Goal: Information Seeking & Learning: Learn about a topic

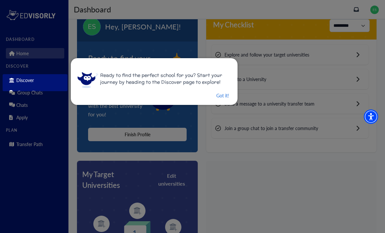
scroll to position [21, 0]
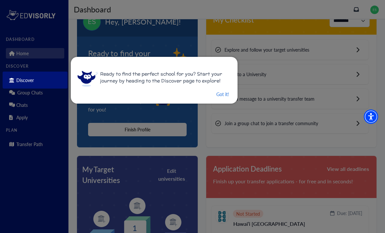
click at [212, 101] on div "Ready to find the perfect school for you? Start your journey by heading to the …" at bounding box center [154, 80] width 167 height 47
click at [224, 91] on button "Got it!" at bounding box center [223, 94] width 14 height 8
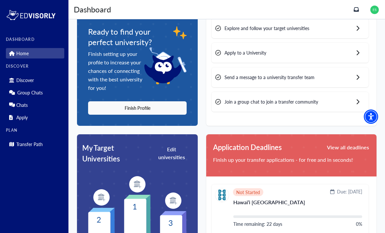
scroll to position [51, 0]
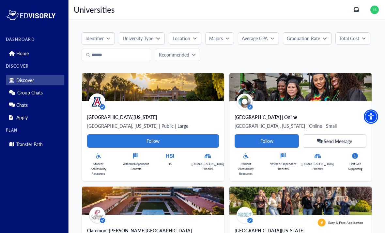
click at [30, 52] on link "Home" at bounding box center [35, 53] width 58 height 10
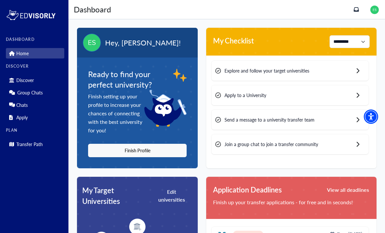
click at [160, 161] on div "Ready to find your perfect university? Finish setting up your profile to increa…" at bounding box center [137, 112] width 121 height 111
click at [178, 148] on button "Finish Profile" at bounding box center [137, 150] width 99 height 13
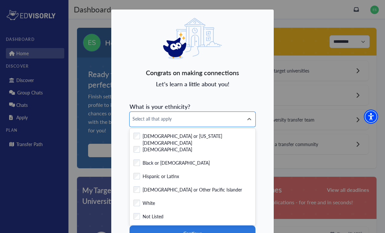
scroll to position [3, 0]
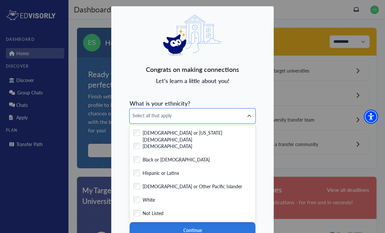
click at [210, 173] on div "Checkbox field Hispanic or Latinx" at bounding box center [192, 173] width 118 height 8
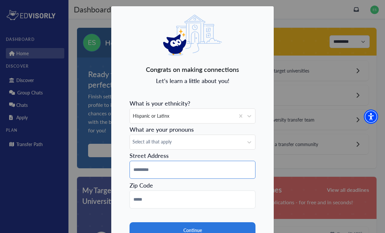
click at [212, 174] on input at bounding box center [193, 170] width 126 height 18
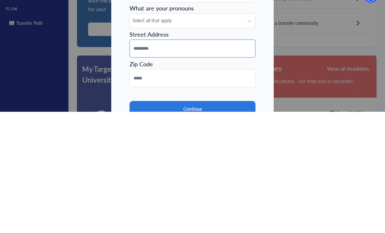
type input "**********"
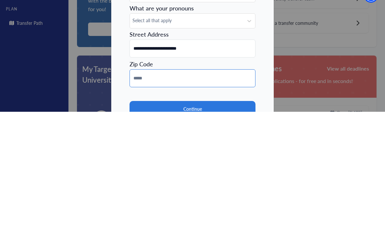
type input "*****"
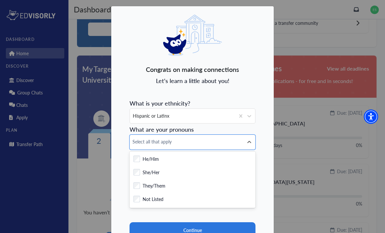
click at [213, 172] on div "Checkbox field She/Her" at bounding box center [192, 173] width 118 height 8
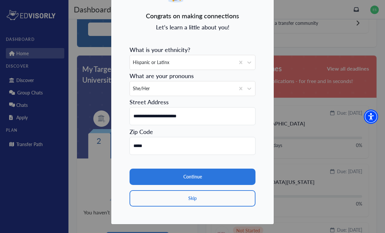
scroll to position [56, 0]
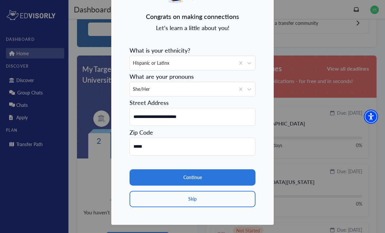
click at [231, 178] on button "Continue" at bounding box center [193, 177] width 126 height 16
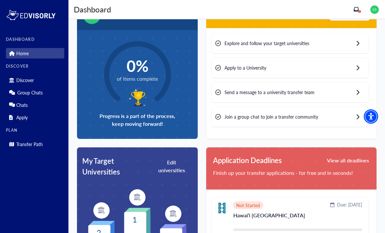
scroll to position [0, 0]
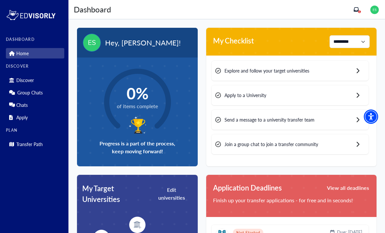
click at [346, 68] on div "Explore and follow your target universities" at bounding box center [289, 71] width 157 height 20
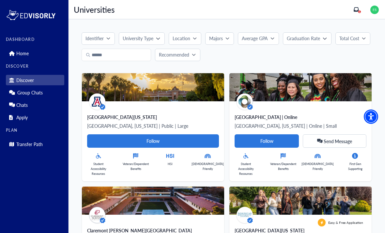
click at [154, 39] on div "University Type" at bounding box center [139, 38] width 33 height 7
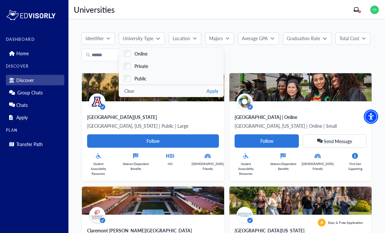
click at [161, 78] on label "Public" at bounding box center [171, 78] width 105 height 12
click at [191, 42] on button "Location" at bounding box center [185, 38] width 33 height 12
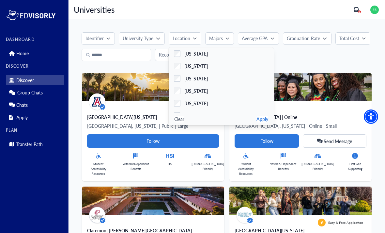
click at [200, 102] on span "[US_STATE]" at bounding box center [195, 103] width 23 height 7
click at [195, 37] on icon "button" at bounding box center [195, 38] width 4 height 4
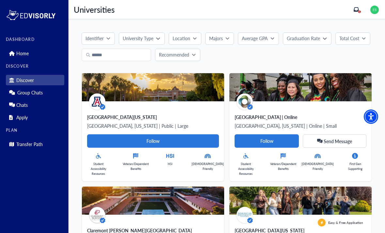
click at [228, 36] on icon "button" at bounding box center [227, 38] width 4 height 4
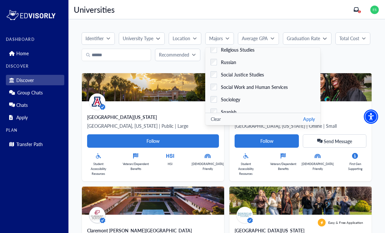
scroll to position [1231, 0]
click at [259, 90] on span "Social Work and Human Services" at bounding box center [254, 87] width 67 height 7
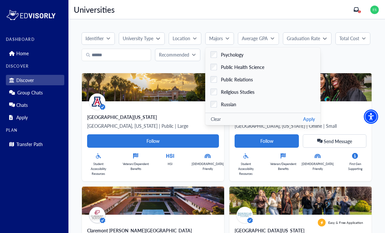
click at [303, 116] on button "Apply" at bounding box center [309, 119] width 12 height 7
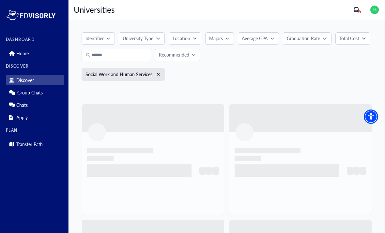
click at [229, 36] on button "Majors" at bounding box center [219, 38] width 29 height 12
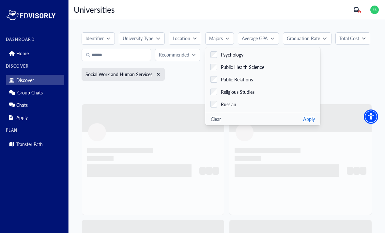
click at [240, 52] on span "Psychology" at bounding box center [232, 54] width 23 height 7
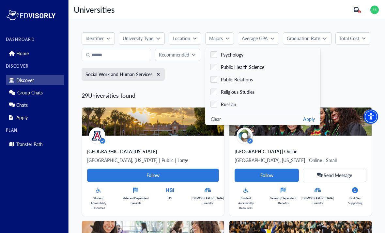
click at [303, 116] on button "Apply" at bounding box center [309, 119] width 12 height 7
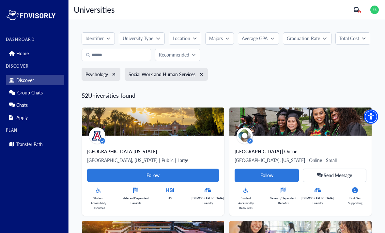
click at [194, 33] on button "Location" at bounding box center [185, 38] width 33 height 12
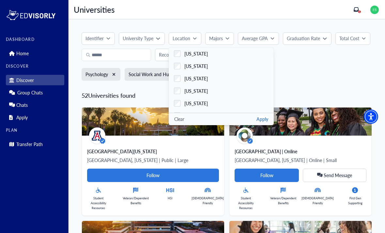
click at [201, 103] on span "[US_STATE]" at bounding box center [195, 103] width 23 height 7
click at [261, 118] on button "Apply" at bounding box center [262, 119] width 12 height 7
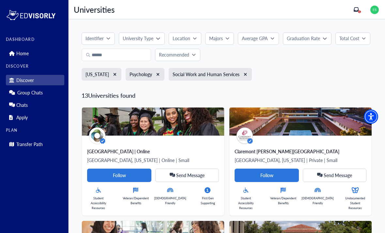
click at [260, 39] on p "Average GPA" at bounding box center [255, 38] width 26 height 7
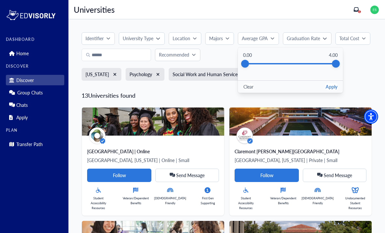
click at [270, 39] on div "Average GPA" at bounding box center [256, 38] width 29 height 7
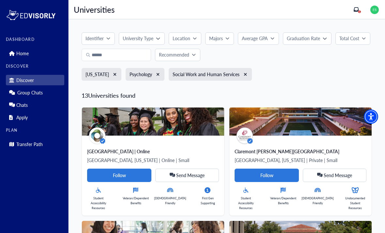
click at [318, 42] on button "Graduation Rate" at bounding box center [307, 38] width 48 height 12
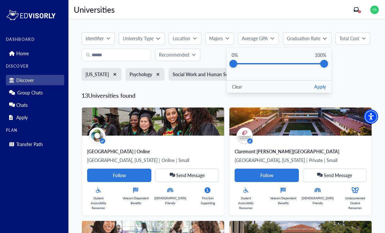
click at [323, 41] on div "Graduation Rate" at bounding box center [305, 38] width 36 height 7
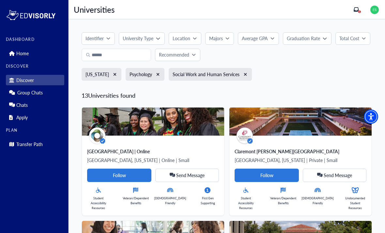
click at [363, 34] on button "Total Cost" at bounding box center [352, 38] width 35 height 12
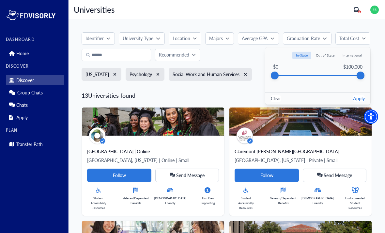
click at [357, 41] on p "Total Cost" at bounding box center [349, 38] width 20 height 7
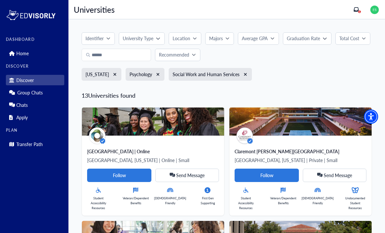
click at [192, 57] on button "Recommended" at bounding box center [177, 55] width 45 height 12
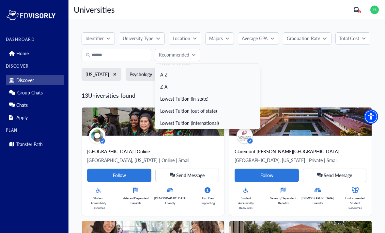
scroll to position [7, 0]
click at [190, 53] on div "Recommended" at bounding box center [175, 54] width 33 height 7
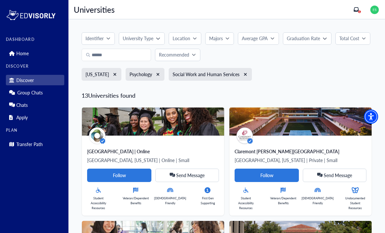
click at [100, 40] on p "Identifier" at bounding box center [94, 38] width 18 height 7
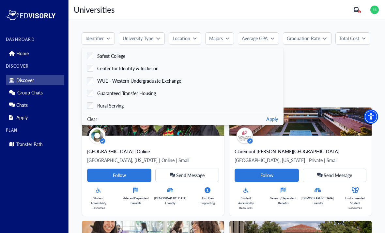
scroll to position [173, 0]
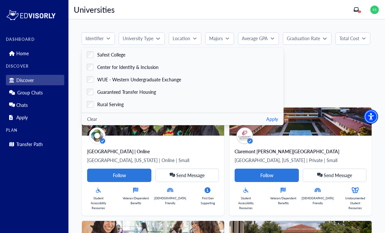
click at [303, 78] on div "[US_STATE] Psychology Social Work and Human Services" at bounding box center [227, 76] width 290 height 17
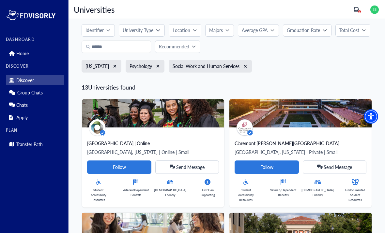
scroll to position [11, 0]
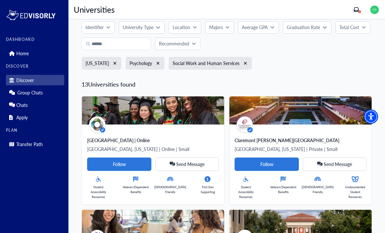
click at [149, 29] on p "University Type" at bounding box center [138, 27] width 31 height 7
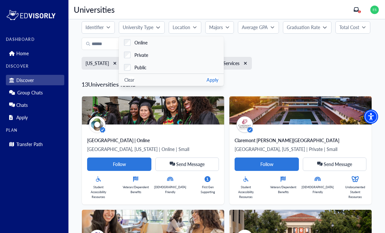
click at [150, 55] on label "Private" at bounding box center [171, 55] width 105 height 12
click at [149, 67] on label "Public" at bounding box center [171, 67] width 105 height 12
click at [148, 57] on span "Private" at bounding box center [141, 55] width 14 height 7
click at [218, 77] on button "Apply" at bounding box center [213, 79] width 12 height 7
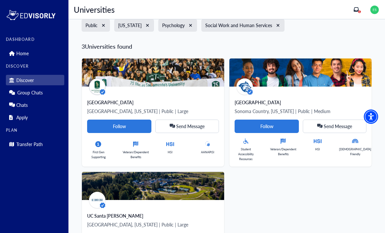
scroll to position [0, 0]
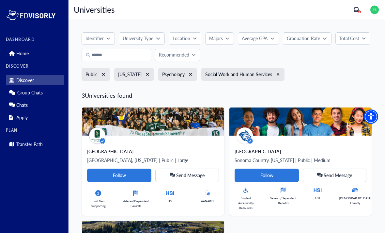
click at [189, 75] on icon "xmark" at bounding box center [191, 74] width 4 height 5
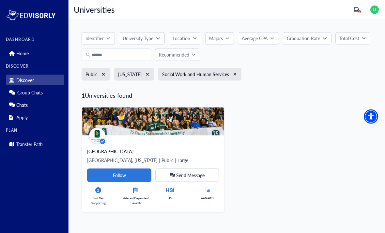
scroll to position [9, 0]
click at [158, 32] on button "University Type" at bounding box center [142, 38] width 46 height 12
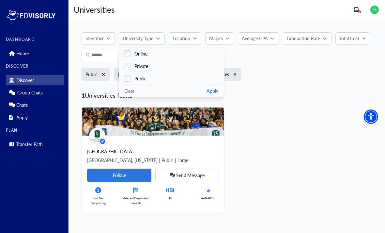
click at [156, 35] on div "University Type" at bounding box center [139, 38] width 33 height 7
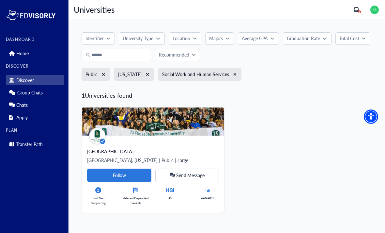
click at [233, 72] on icon "xmark" at bounding box center [235, 74] width 4 height 5
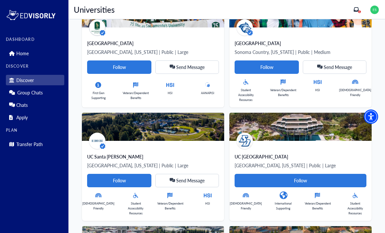
scroll to position [0, 0]
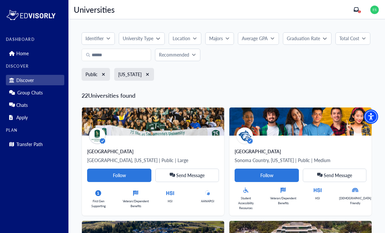
click at [224, 37] on div "Majors" at bounding box center [217, 38] width 16 height 7
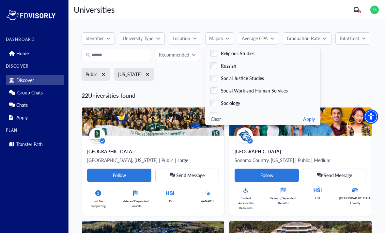
scroll to position [1237, 0]
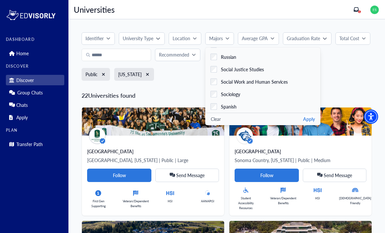
click at [252, 85] on span "Social Work and Human Services" at bounding box center [254, 81] width 67 height 7
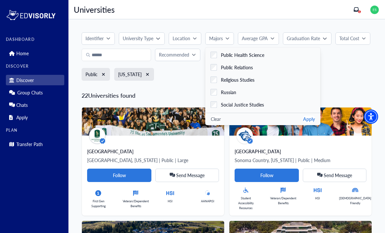
scroll to position [1206, 0]
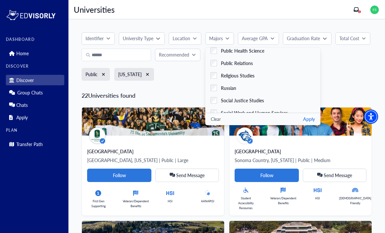
click at [261, 110] on span "Social Work and Human Services" at bounding box center [254, 112] width 67 height 7
click at [303, 119] on button "Apply" at bounding box center [309, 119] width 12 height 7
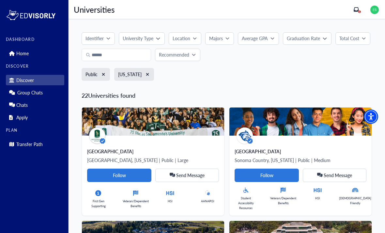
click at [221, 39] on p "Majors" at bounding box center [216, 38] width 14 height 7
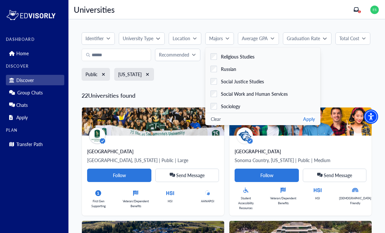
scroll to position [1238, 0]
click at [255, 83] on span "Social Work and Human Services" at bounding box center [254, 80] width 67 height 7
click at [303, 118] on button "Apply" at bounding box center [309, 119] width 12 height 7
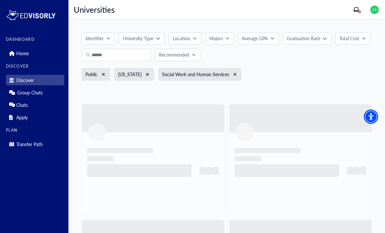
click at [109, 74] on div "Public" at bounding box center [96, 74] width 28 height 13
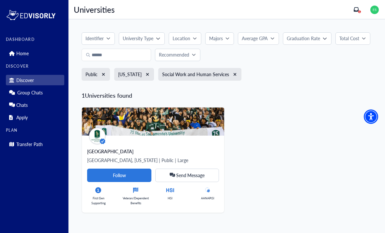
click at [105, 72] on icon "xmark" at bounding box center [104, 74] width 4 height 5
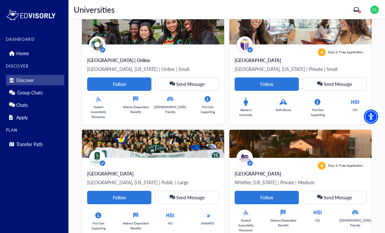
scroll to position [0, 0]
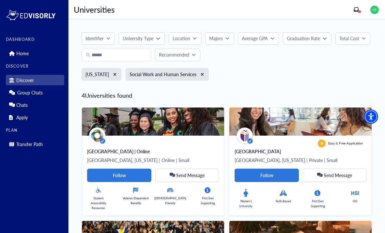
click at [32, 52] on link "Home" at bounding box center [35, 53] width 58 height 10
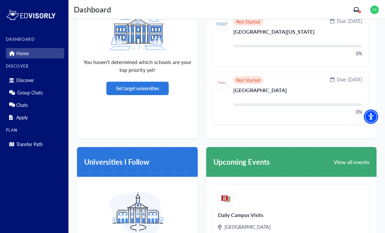
scroll to position [269, 0]
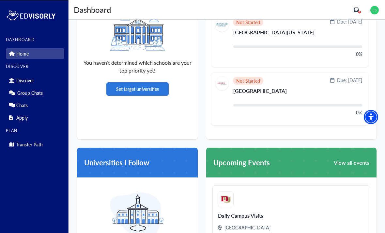
click at [20, 143] on p "Transfer Path" at bounding box center [29, 144] width 26 height 6
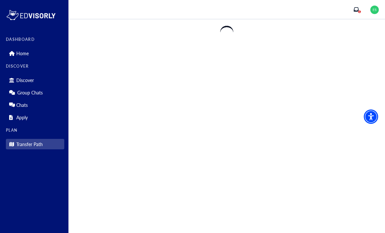
click at [30, 146] on p "Transfer Path" at bounding box center [29, 144] width 26 height 6
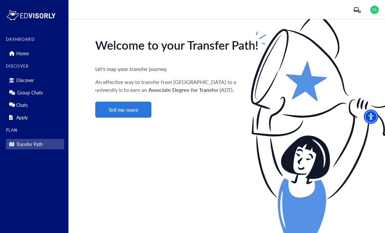
click at [131, 100] on div "Welcome to your Transfer Path! Let's map your transfer journey. An effective wa…" at bounding box center [240, 78] width 290 height 80
click at [150, 109] on button "Tell me more" at bounding box center [123, 109] width 56 height 16
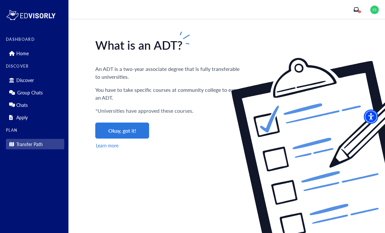
click at [135, 131] on button "Okay, got it!" at bounding box center [122, 130] width 54 height 16
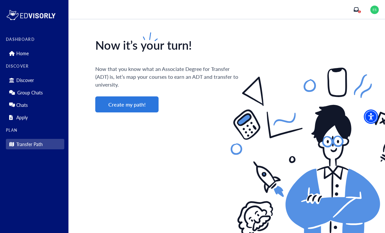
click at [147, 103] on button "Create my path!" at bounding box center [126, 104] width 63 height 16
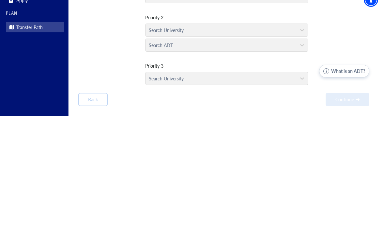
scroll to position [21, 0]
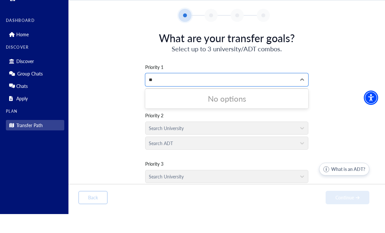
type input "*"
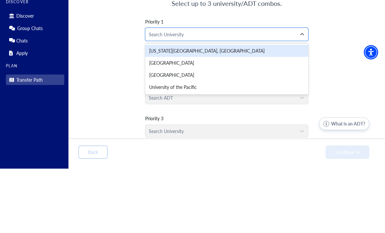
type input "*"
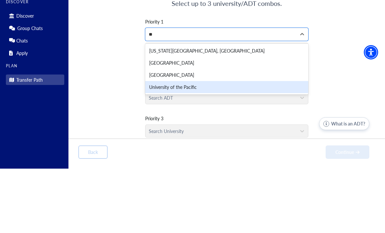
type input "*"
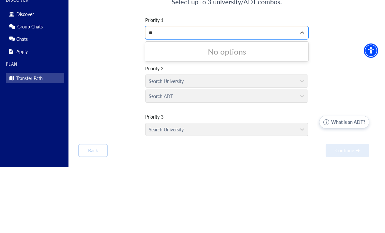
type input "*"
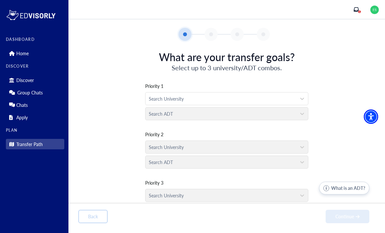
click at [225, 104] on div "Search ADT" at bounding box center [226, 111] width 163 height 15
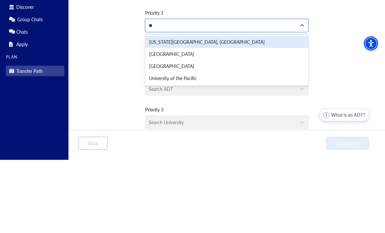
type input "**"
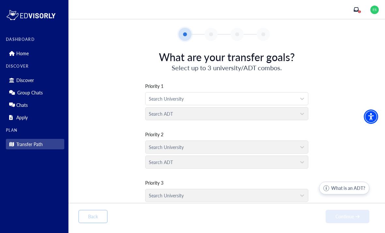
click at [326, 129] on div "Priority 1 Search University Search ADT Priority 2 Search University Search ADT…" at bounding box center [226, 145] width 297 height 147
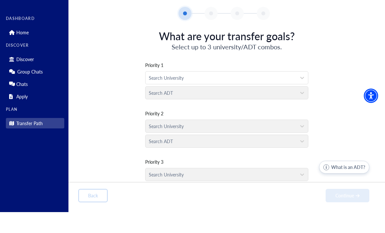
scroll to position [0, 0]
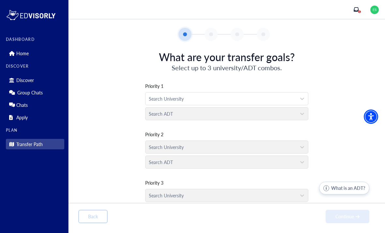
click at [293, 116] on div "Search ADT" at bounding box center [226, 111] width 163 height 15
click at [334, 152] on div "Priority 1 Search University Search ADT Priority 2 Search University Search ADT…" at bounding box center [226, 145] width 297 height 147
click at [28, 51] on p "Home" at bounding box center [22, 54] width 12 height 6
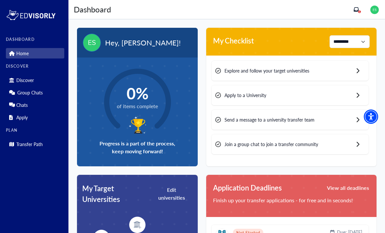
click at [257, 80] on div "Explore and follow your target universities" at bounding box center [289, 71] width 157 height 20
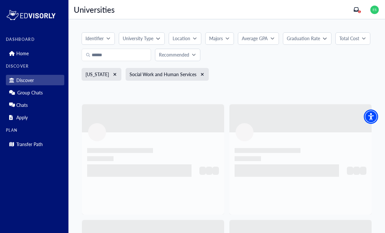
click at [114, 72] on div "[US_STATE]" at bounding box center [102, 74] width 40 height 13
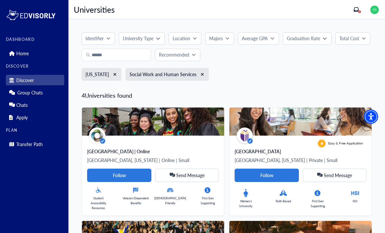
click at [114, 75] on icon "xmark" at bounding box center [115, 74] width 3 height 3
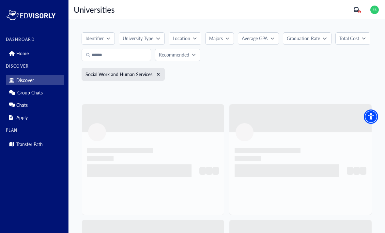
click at [158, 75] on icon "xmark" at bounding box center [159, 74] width 4 height 5
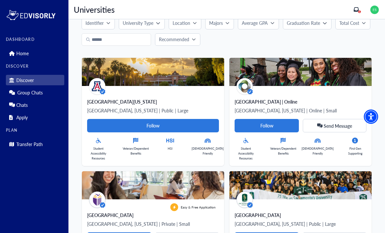
scroll to position [17, 0]
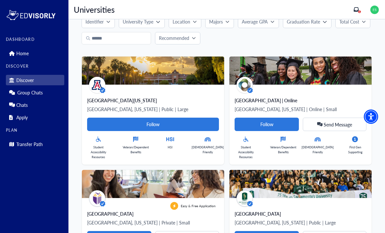
click at [99, 27] on button "Identifier" at bounding box center [98, 22] width 33 height 12
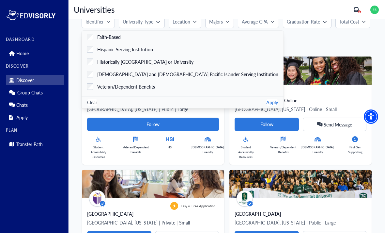
click at [153, 23] on p "University Type" at bounding box center [138, 21] width 31 height 7
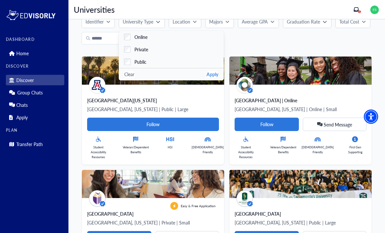
click at [149, 50] on label "Private" at bounding box center [171, 49] width 105 height 12
click at [142, 61] on span "Public" at bounding box center [140, 61] width 12 height 7
click at [141, 61] on span "Public" at bounding box center [140, 61] width 12 height 7
click at [216, 77] on button "Apply" at bounding box center [213, 74] width 12 height 7
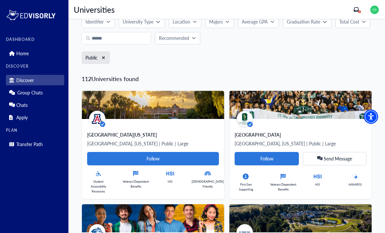
click at [194, 25] on button "Location" at bounding box center [185, 22] width 33 height 12
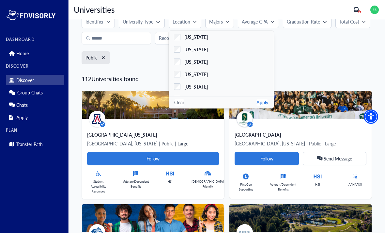
click at [201, 86] on span "[US_STATE]" at bounding box center [195, 86] width 23 height 7
click at [264, 103] on button "Apply" at bounding box center [262, 102] width 12 height 7
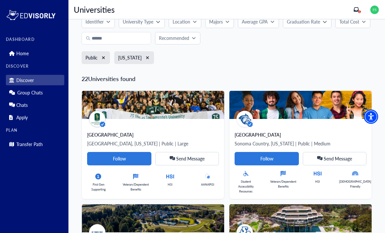
click at [33, 56] on link "Home" at bounding box center [35, 53] width 58 height 10
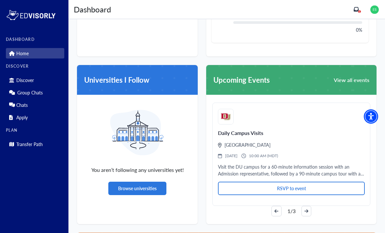
scroll to position [351, 0]
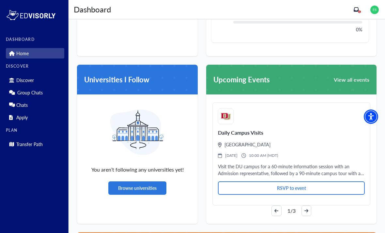
click at [40, 139] on link "Transfer Path" at bounding box center [35, 144] width 58 height 10
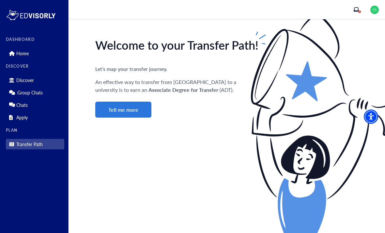
click at [135, 116] on button "Tell me more" at bounding box center [123, 109] width 56 height 16
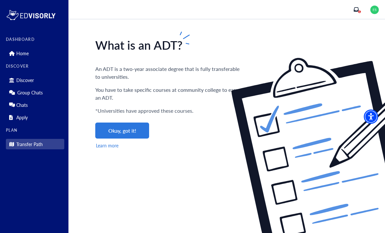
click at [134, 136] on button "Okay, got it!" at bounding box center [122, 130] width 54 height 16
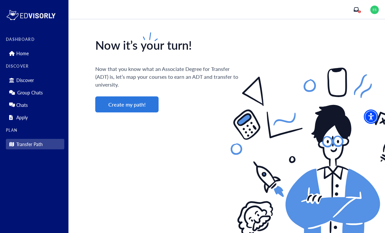
click at [146, 107] on button "Create my path!" at bounding box center [126, 104] width 63 height 16
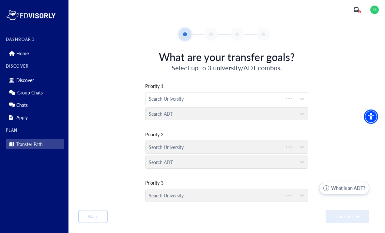
click at [240, 107] on div "Search ADT" at bounding box center [226, 111] width 163 height 15
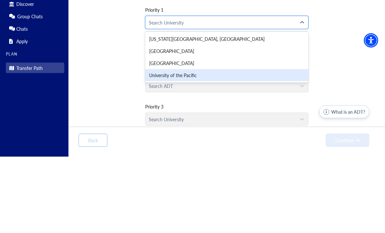
click at [285, 145] on div "University of the Pacific" at bounding box center [226, 151] width 163 height 12
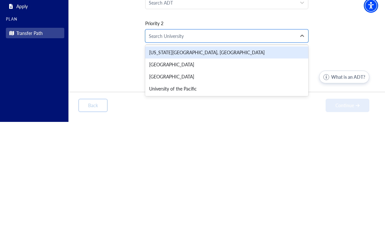
click at [272, 157] on div "[US_STATE][GEOGRAPHIC_DATA], [GEOGRAPHIC_DATA]" at bounding box center [226, 163] width 163 height 12
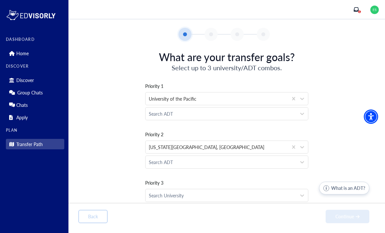
click at [349, 194] on button "What is an ADT?" at bounding box center [344, 187] width 50 height 13
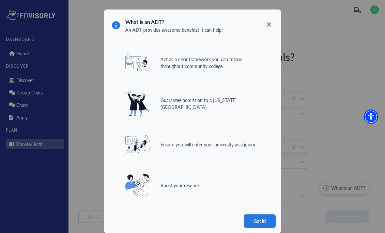
click at [272, 220] on button "Got it!" at bounding box center [260, 220] width 32 height 13
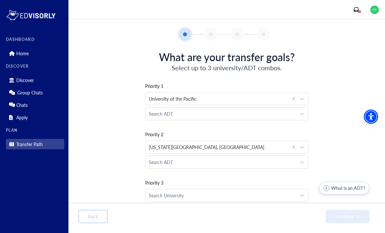
click at [29, 117] on link "Apply" at bounding box center [35, 117] width 58 height 10
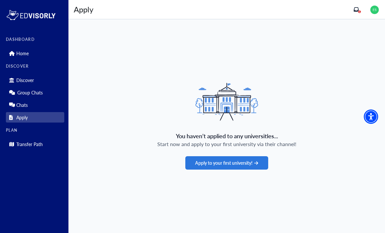
click at [257, 169] on button "Apply to your first university!" at bounding box center [226, 162] width 83 height 13
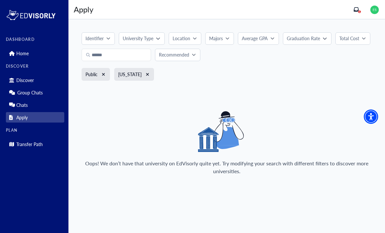
click at [144, 67] on div "Identifier University Type Location Majors Average GPA Graduation Rate Total Co…" at bounding box center [227, 58] width 290 height 53
click at [146, 76] on button "xmark" at bounding box center [147, 74] width 5 height 5
click at [105, 72] on icon "xmark" at bounding box center [104, 74] width 4 height 5
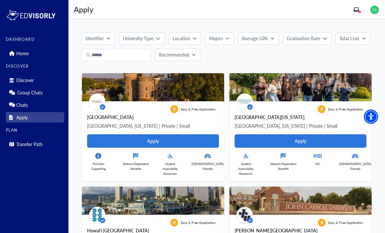
click at [188, 38] on p "Location" at bounding box center [182, 38] width 18 height 7
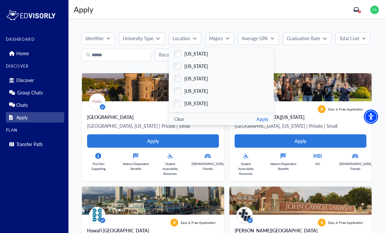
click at [199, 102] on span "[US_STATE]" at bounding box center [195, 103] width 23 height 7
click at [260, 119] on button "Apply" at bounding box center [262, 119] width 12 height 7
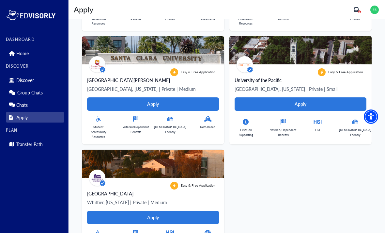
scroll to position [318, 0]
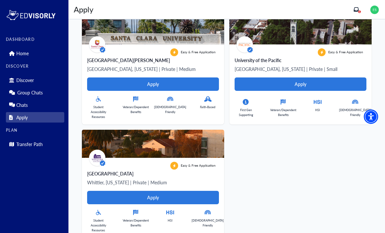
click at [18, 109] on link "Chats" at bounding box center [35, 105] width 58 height 10
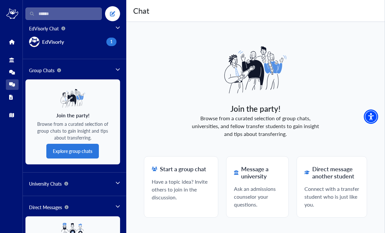
click at [11, 40] on icon at bounding box center [11, 41] width 5 height 5
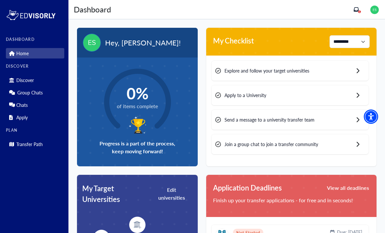
click at [92, 77] on div "0% of items complete Progress is a part of the process, keep moving forward!" at bounding box center [137, 111] width 121 height 109
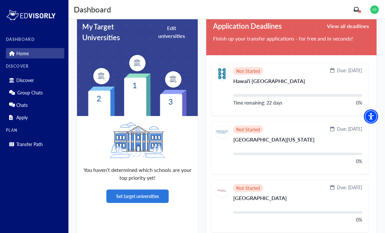
scroll to position [162, 0]
click at [137, 202] on button "Set target universities" at bounding box center [137, 195] width 62 height 13
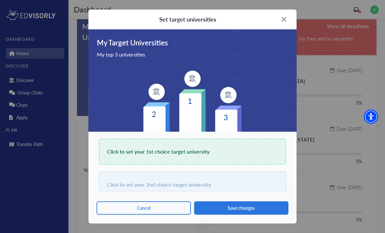
click at [139, 204] on div "Click to set your 3rd choice target university" at bounding box center [192, 217] width 187 height 26
click at [254, 148] on div "Click to set your 1st choice target university" at bounding box center [192, 151] width 187 height 26
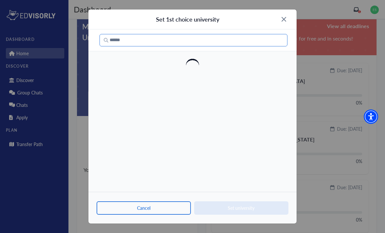
click at [235, 45] on input "Search" at bounding box center [194, 40] width 188 height 12
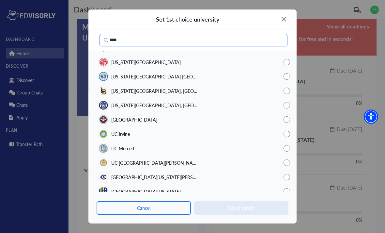
scroll to position [115, 0]
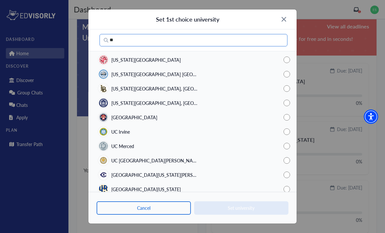
type input "*"
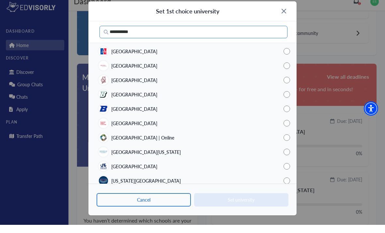
scroll to position [0, 0]
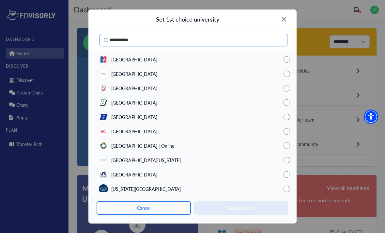
click at [224, 40] on input "**********" at bounding box center [194, 40] width 188 height 12
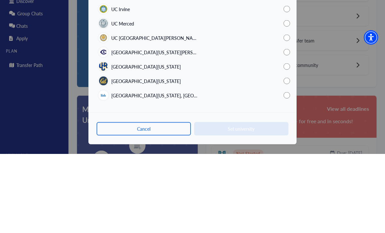
type input "**********"
click at [197, 167] on div "[GEOGRAPHIC_DATA][US_STATE], [GEOGRAPHIC_DATA]" at bounding box center [192, 174] width 208 height 14
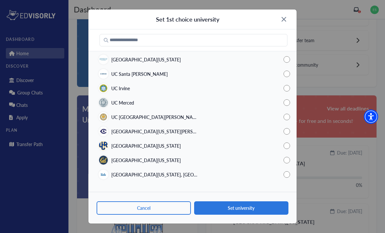
click at [254, 214] on button "Set university" at bounding box center [241, 207] width 94 height 13
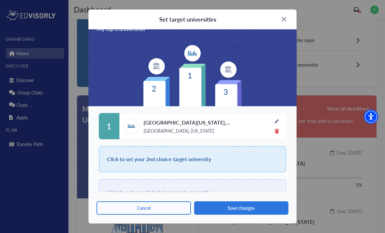
scroll to position [25, 0]
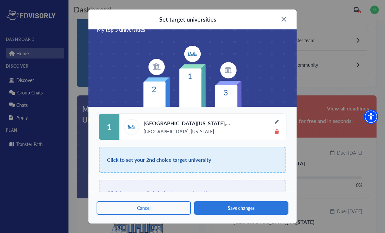
click at [271, 159] on div "Click to set your 2nd choice target university" at bounding box center [192, 160] width 187 height 26
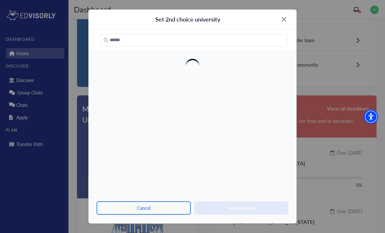
scroll to position [0, 0]
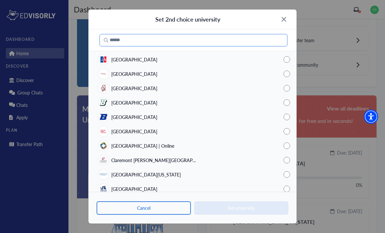
click at [246, 37] on input "Search" at bounding box center [194, 40] width 188 height 12
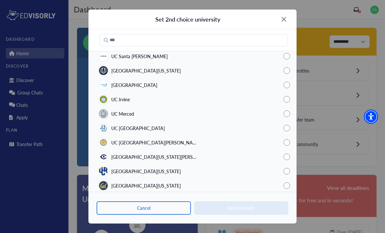
scroll to position [19, 0]
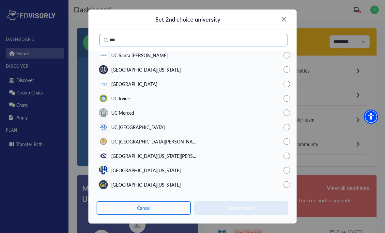
type input "**"
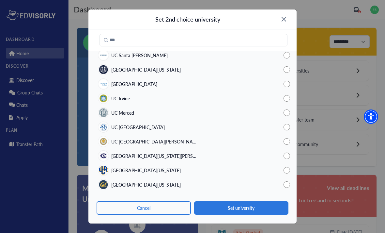
click at [249, 206] on button "Set university" at bounding box center [241, 207] width 94 height 13
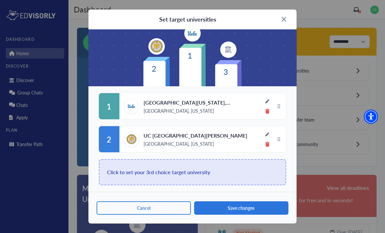
scroll to position [45, 0]
click at [254, 174] on div "Click to set your 3rd choice target university" at bounding box center [192, 172] width 187 height 26
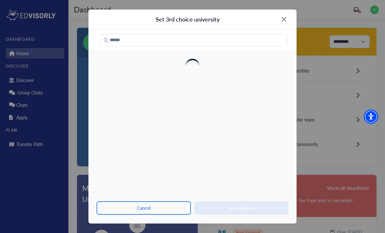
click at [254, 180] on div at bounding box center [192, 110] width 208 height 162
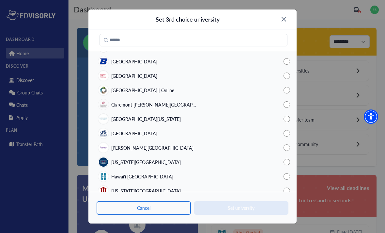
scroll to position [55, 0]
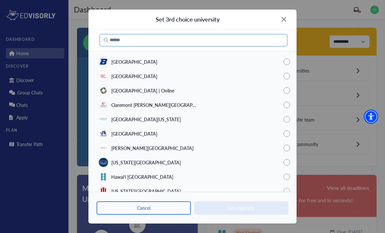
click at [237, 37] on input "Search" at bounding box center [194, 40] width 188 height 12
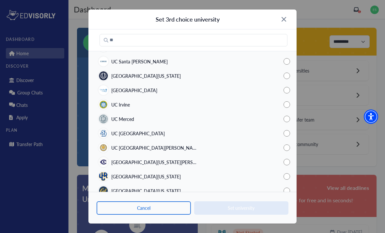
scroll to position [13, 0]
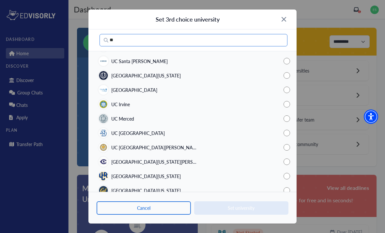
type input "**"
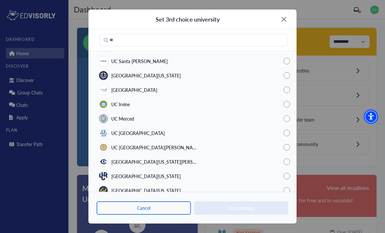
click at [255, 161] on div "[GEOGRAPHIC_DATA][US_STATE][PERSON_NAME]" at bounding box center [192, 161] width 208 height 14
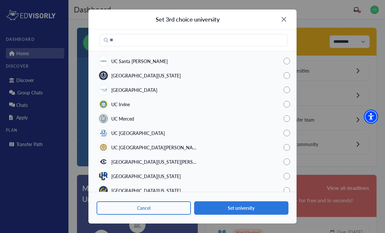
click at [265, 208] on button "Set university" at bounding box center [241, 207] width 94 height 13
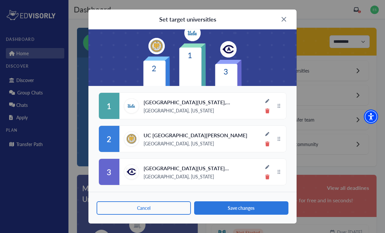
click at [271, 207] on button "Save changes" at bounding box center [241, 207] width 94 height 13
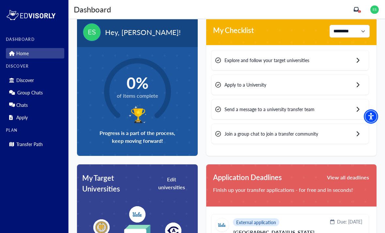
scroll to position [0, 0]
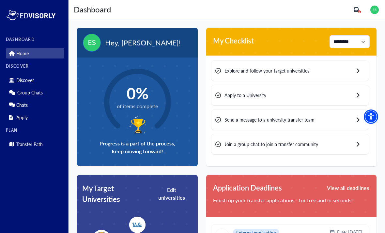
click at [354, 76] on div "Explore and follow your target universities" at bounding box center [289, 71] width 157 height 20
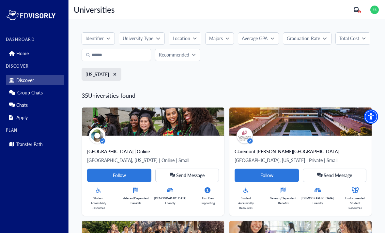
click at [106, 73] on div "[US_STATE]" at bounding box center [102, 74] width 40 height 13
click at [114, 75] on icon "xmark" at bounding box center [115, 74] width 3 height 3
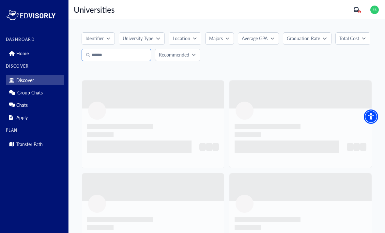
click at [132, 53] on input "Search" at bounding box center [117, 55] width 70 height 12
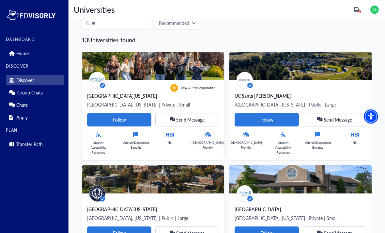
scroll to position [32, 0]
type input "**"
click at [285, 119] on Card-tag "Follow" at bounding box center [267, 119] width 64 height 13
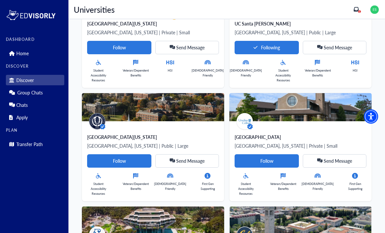
scroll to position [104, 0]
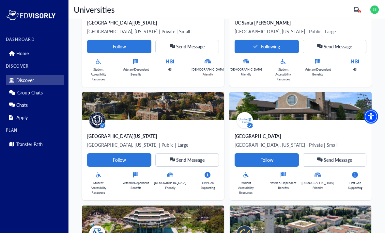
click at [334, 116] on img at bounding box center [300, 106] width 142 height 28
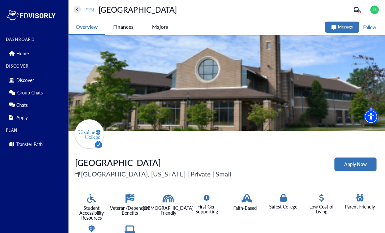
click at [75, 11] on button at bounding box center [77, 9] width 7 height 7
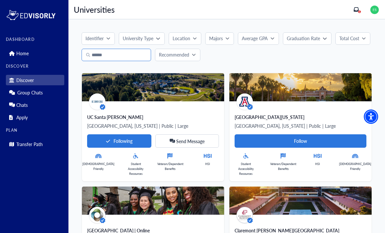
click at [140, 51] on input "Search" at bounding box center [117, 55] width 70 height 12
type input "**"
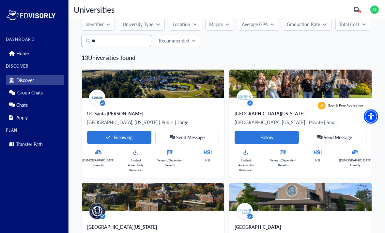
scroll to position [14, 0]
click at [199, 109] on div "[GEOGRAPHIC_DATA][PERSON_NAME], [US_STATE] | Public | Large Following Send Mess…" at bounding box center [153, 138] width 142 height 80
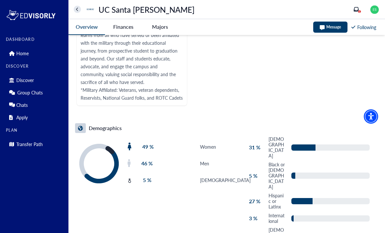
scroll to position [1486, 0]
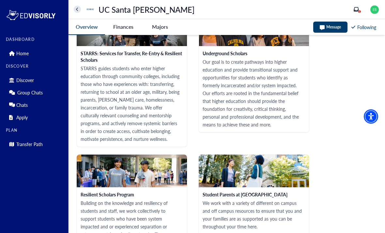
click at [129, 29] on Cruz-tag "Finances" at bounding box center [123, 26] width 37 height 15
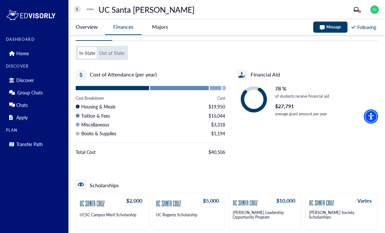
scroll to position [0, 0]
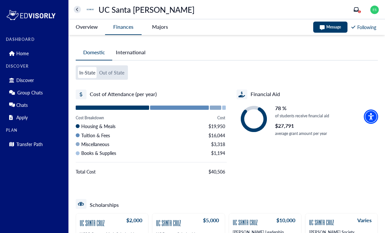
click at [159, 27] on -tag "Majors" at bounding box center [160, 26] width 37 height 15
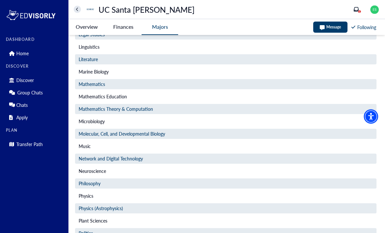
scroll to position [646, 0]
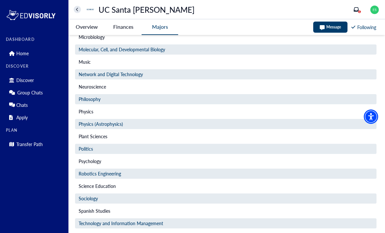
click at [76, 1] on div "UC Santa [PERSON_NAME] Discover 1" at bounding box center [227, 9] width 317 height 19
click at [79, 11] on button "home" at bounding box center [77, 9] width 7 height 7
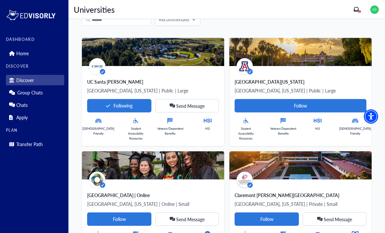
scroll to position [35, 0]
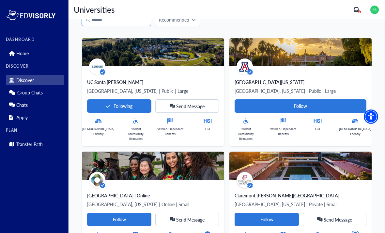
click at [139, 23] on input "Search" at bounding box center [117, 20] width 70 height 12
type input "**"
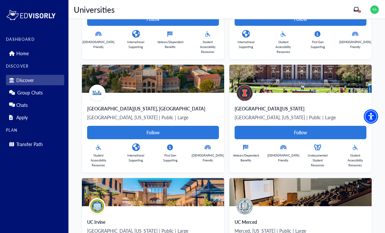
scroll to position [0, 0]
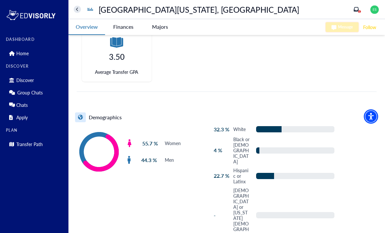
scroll to position [360, 0]
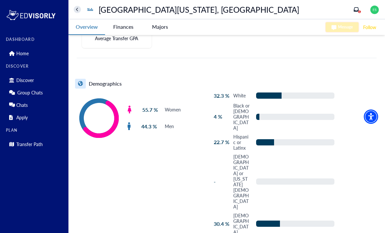
click at [120, 27] on Angeles-tag "Finances" at bounding box center [123, 26] width 37 height 15
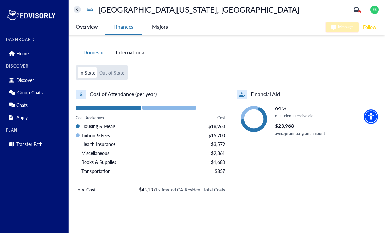
click at [155, 29] on -tag "Majors" at bounding box center [160, 26] width 37 height 15
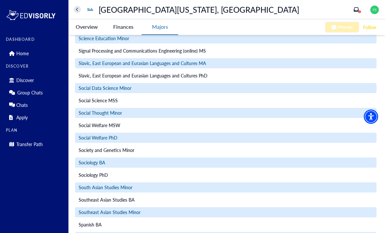
scroll to position [5152, 0]
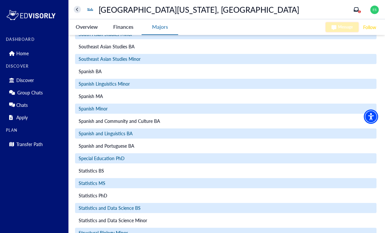
click at [89, 28] on Angeles-tag "Overview" at bounding box center [87, 26] width 37 height 15
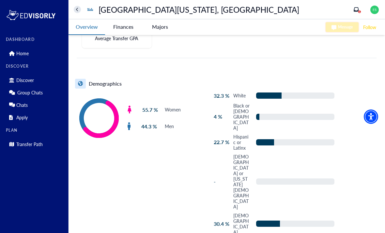
click at [77, 10] on icon "home" at bounding box center [77, 10] width 3 height 4
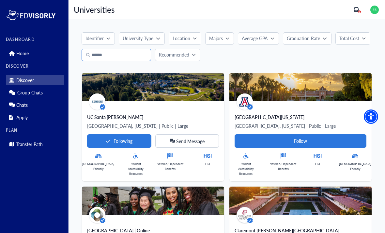
click at [101, 51] on input "Search" at bounding box center [117, 55] width 70 height 12
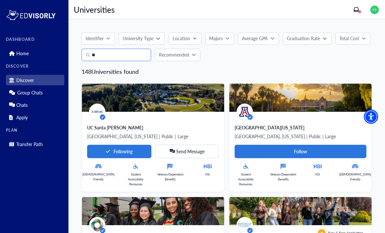
type input "**"
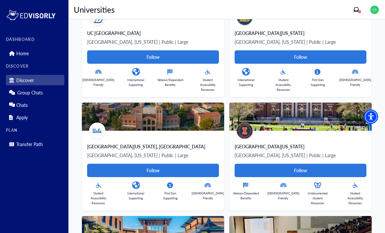
scroll to position [326, 0]
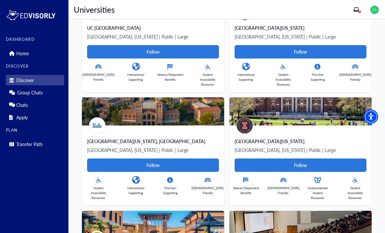
click at [96, 167] on Card-tag "Follow" at bounding box center [153, 164] width 132 height 13
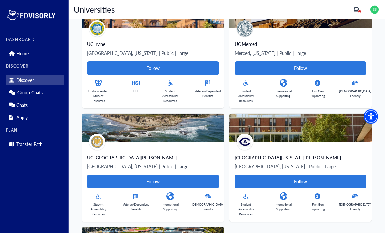
click at [117, 179] on Card-tag "Follow" at bounding box center [153, 181] width 132 height 13
click at [249, 181] on Card-tag "Follow" at bounding box center [301, 181] width 132 height 13
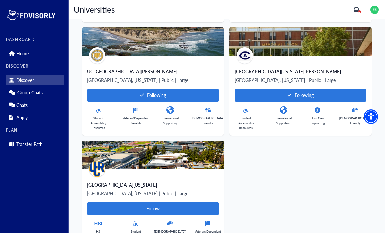
scroll to position [633, 0]
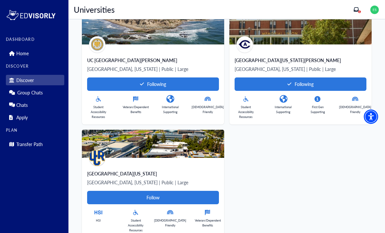
click at [113, 191] on Card-tag "Follow" at bounding box center [153, 197] width 132 height 13
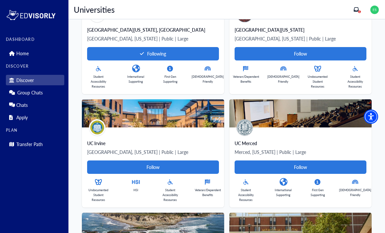
scroll to position [438, 0]
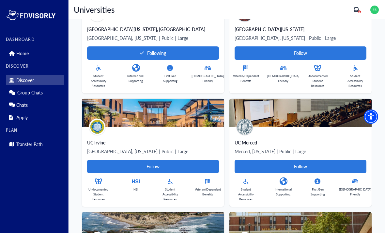
click at [101, 161] on Card-tag "Follow" at bounding box center [153, 166] width 132 height 13
click at [252, 167] on Card-tag "Follow" at bounding box center [301, 166] width 132 height 13
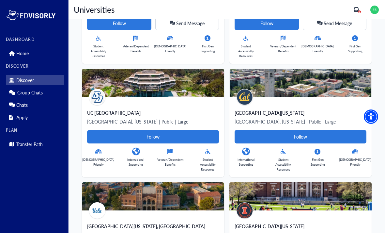
scroll to position [241, 0]
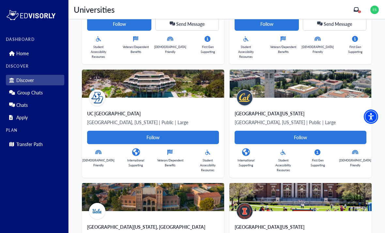
click at [96, 141] on Card-tag "Follow" at bounding box center [153, 137] width 132 height 13
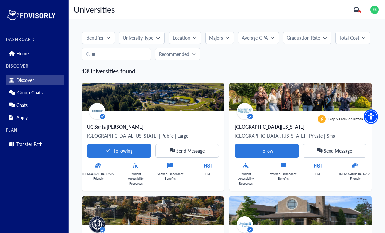
scroll to position [0, 0]
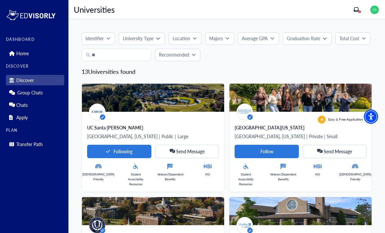
click at [13, 57] on link "Home" at bounding box center [35, 53] width 58 height 10
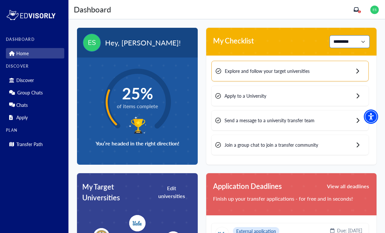
click at [369, 43] on select "**********" at bounding box center [350, 41] width 40 height 13
select select "******"
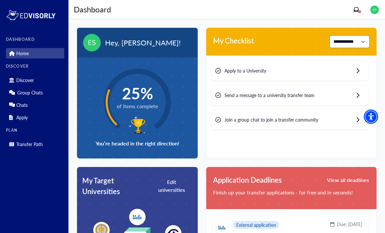
click at [364, 40] on select "**********" at bounding box center [350, 41] width 40 height 13
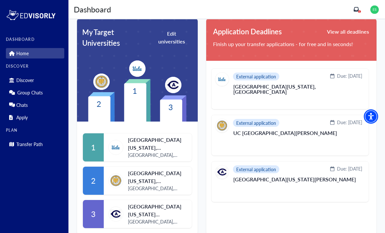
scroll to position [155, 0]
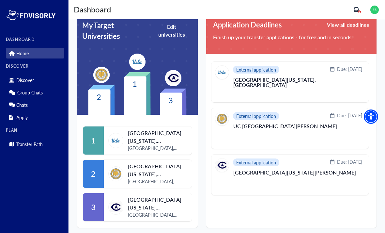
click at [122, 177] on img at bounding box center [115, 173] width 15 height 15
click at [142, 171] on span "[GEOGRAPHIC_DATA][US_STATE], [GEOGRAPHIC_DATA][PERSON_NAME]" at bounding box center [157, 170] width 59 height 16
click at [93, 173] on span "2" at bounding box center [93, 174] width 5 height 12
click at [122, 175] on img at bounding box center [115, 173] width 15 height 15
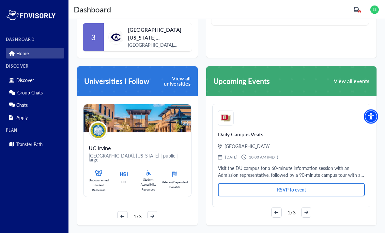
scroll to position [325, 0]
click at [155, 211] on button "arrow-right" at bounding box center [152, 216] width 10 height 10
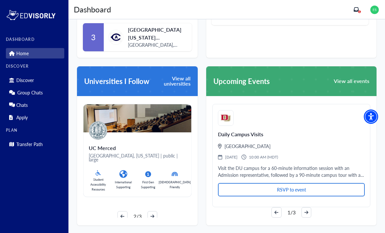
click at [153, 214] on icon "arrow-right" at bounding box center [152, 216] width 4 height 5
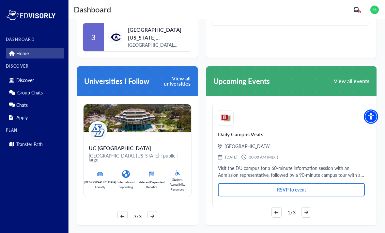
click at [146, 214] on div "3/3" at bounding box center [137, 216] width 108 height 10
click at [116, 211] on div "3/3" at bounding box center [137, 216] width 108 height 10
click at [172, 85] on span "View all universities" at bounding box center [169, 81] width 41 height 10
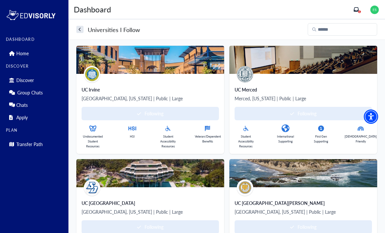
click at [86, 97] on p "[GEOGRAPHIC_DATA], [US_STATE] | Public | Large" at bounding box center [150, 98] width 137 height 8
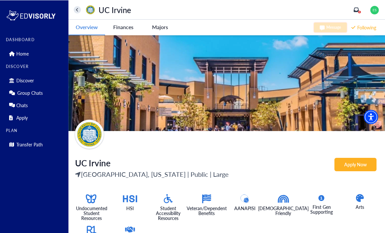
click at [125, 32] on Irvine-tag "Finances" at bounding box center [123, 26] width 37 height 15
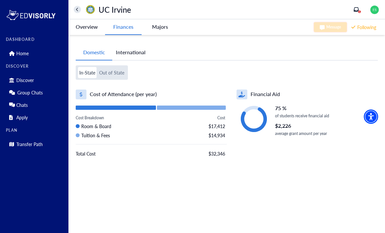
click at [154, 25] on -tag "Majors" at bounding box center [160, 26] width 37 height 15
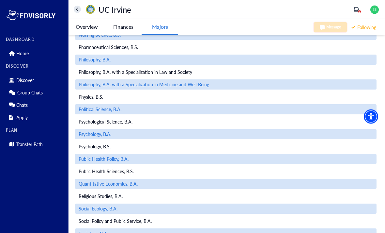
scroll to position [944, 0]
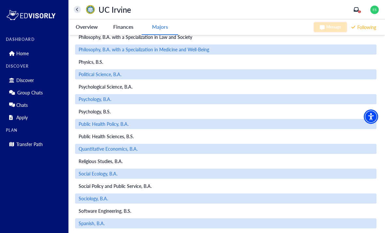
click at [76, 20] on Irvine-tag "Overview" at bounding box center [87, 26] width 37 height 15
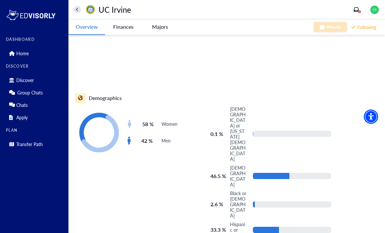
click at [75, 12] on button "home" at bounding box center [77, 9] width 7 height 7
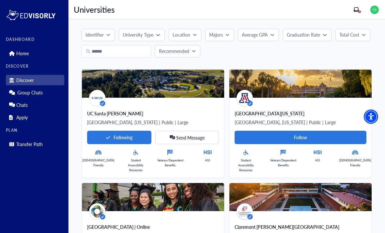
scroll to position [1, 0]
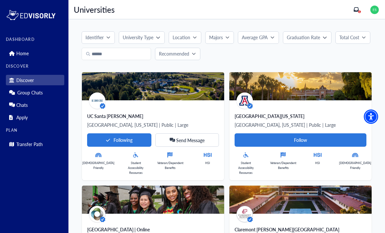
click at [15, 42] on div "DASHBOARD Home" at bounding box center [35, 47] width 58 height 21
click at [20, 58] on link "Home" at bounding box center [35, 53] width 58 height 10
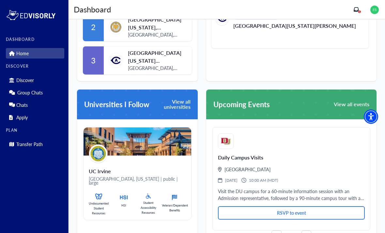
scroll to position [308, 0]
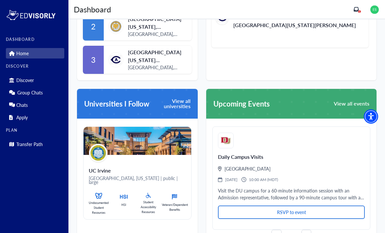
click at [180, 104] on span "View all universities" at bounding box center [169, 104] width 41 height 10
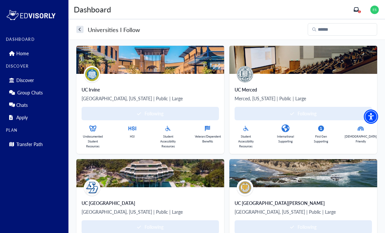
click at [241, 81] on img at bounding box center [245, 74] width 16 height 16
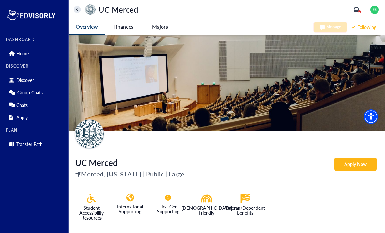
click at [129, 26] on Merced-tag "Finances" at bounding box center [123, 26] width 37 height 15
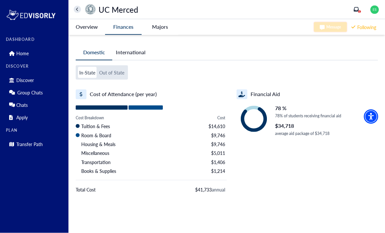
scroll to position [14, 0]
click at [156, 18] on div "UC Merced Discover 1" at bounding box center [227, 9] width 317 height 19
click at [153, 26] on -tag "Majors" at bounding box center [160, 26] width 37 height 15
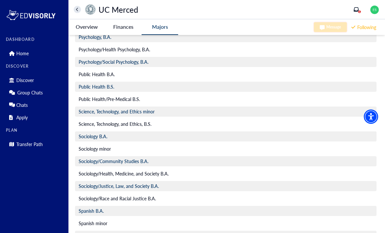
scroll to position [1700, 0]
click at [80, 11] on button "home" at bounding box center [77, 9] width 7 height 7
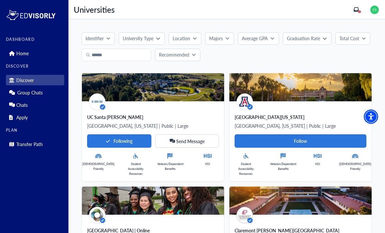
click at [14, 53] on icon at bounding box center [11, 53] width 5 height 5
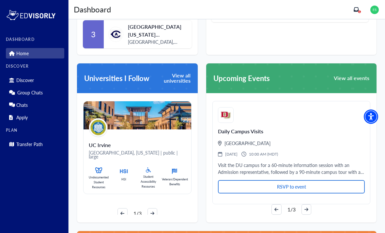
scroll to position [337, 0]
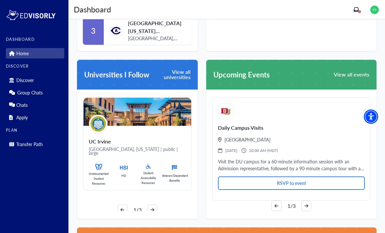
click at [185, 78] on span "View all universities" at bounding box center [169, 74] width 41 height 10
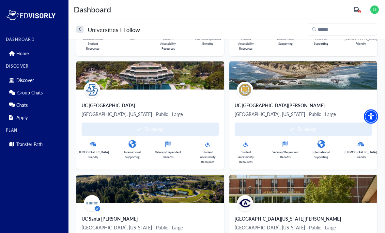
scroll to position [99, 0]
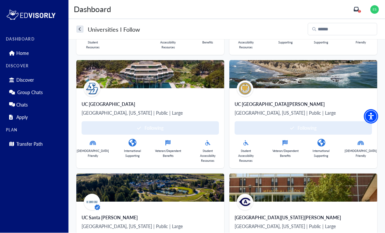
click at [88, 94] on img at bounding box center [92, 89] width 16 height 16
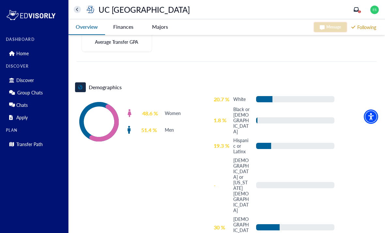
scroll to position [330, 0]
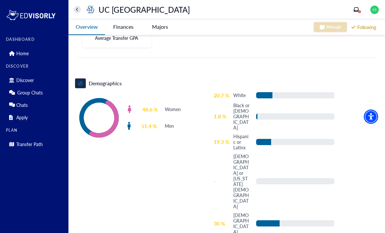
click at [116, 25] on Diego-tag "Finances" at bounding box center [123, 26] width 37 height 15
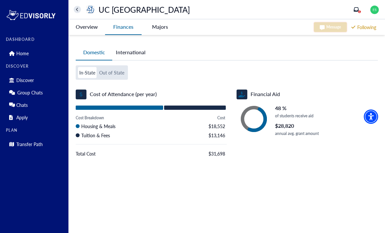
click at [157, 31] on -tag "Majors" at bounding box center [160, 26] width 37 height 15
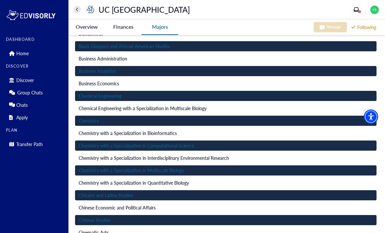
scroll to position [140, 0]
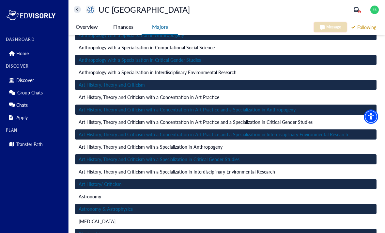
click at [328, 148] on div "Art History, Theory and Criticism with a Specialization in Anthropogeny" at bounding box center [226, 147] width 302 height 10
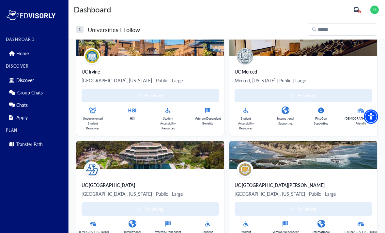
scroll to position [21, 0]
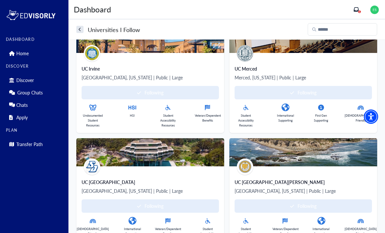
click at [324, 186] on div "UC Santa [PERSON_NAME] [GEOGRAPHIC_DATA], [US_STATE] | Public | Large Following…" at bounding box center [303, 209] width 137 height 62
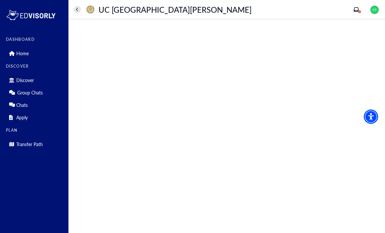
click at [327, 170] on main at bounding box center [227, 125] width 317 height 213
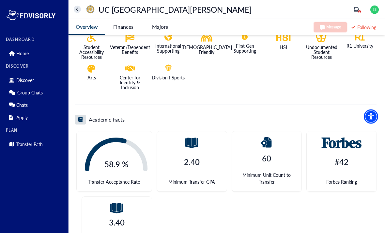
scroll to position [154, 0]
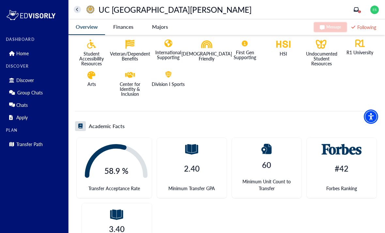
click at [120, 24] on Barbara-tag "Finances" at bounding box center [123, 26] width 37 height 15
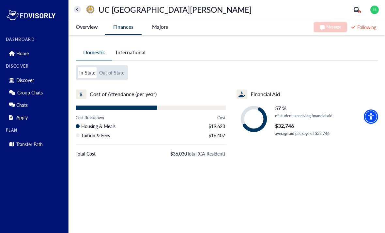
click at [161, 29] on -tag "Majors" at bounding box center [160, 26] width 37 height 15
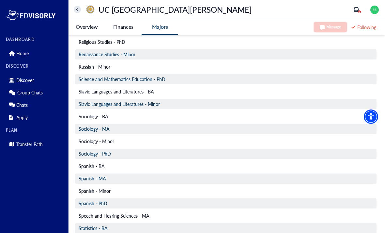
scroll to position [2325, 0]
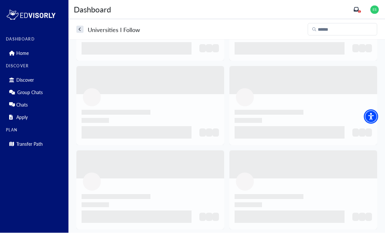
scroll to position [21, 0]
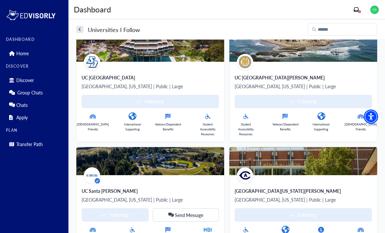
click at [91, 175] on img at bounding box center [92, 175] width 16 height 16
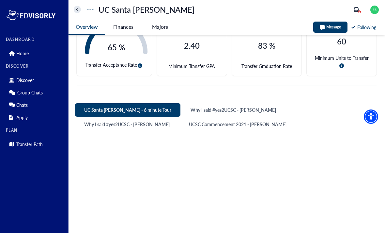
scroll to position [272, 0]
click at [121, 29] on Cruz-tag "Finances" at bounding box center [123, 26] width 37 height 15
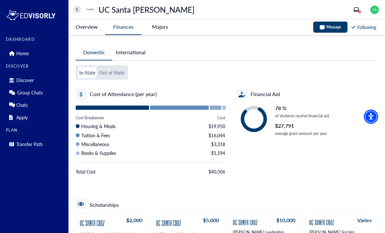
click at [158, 25] on -tag "Majors" at bounding box center [160, 26] width 37 height 15
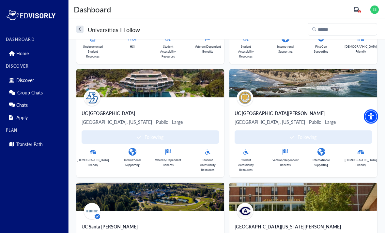
scroll to position [90, 0]
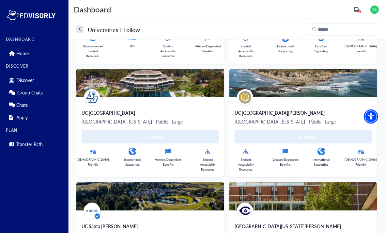
click at [353, 114] on div "UC [GEOGRAPHIC_DATA][PERSON_NAME]" at bounding box center [303, 113] width 137 height 7
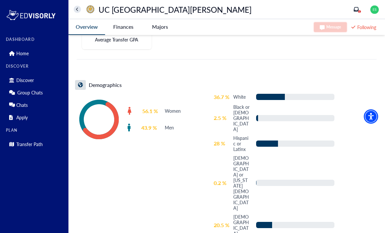
scroll to position [360, 0]
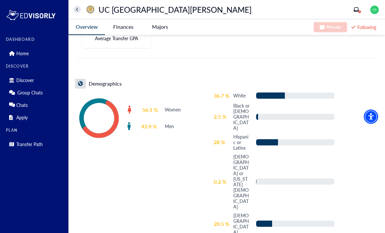
click at [155, 25] on -tag "Majors" at bounding box center [160, 26] width 37 height 15
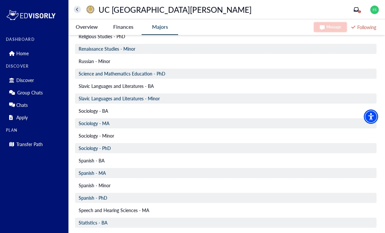
scroll to position [2333, 0]
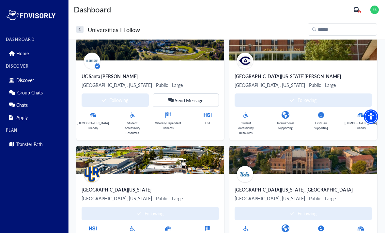
scroll to position [243, 0]
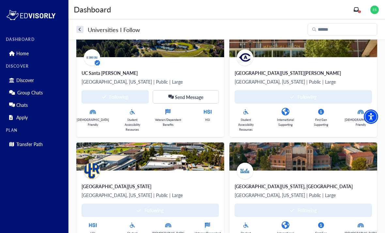
click at [90, 73] on div "UC Santa [PERSON_NAME]" at bounding box center [150, 73] width 137 height 7
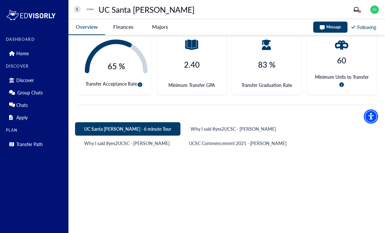
click at [155, 29] on -tag "Majors" at bounding box center [160, 26] width 37 height 15
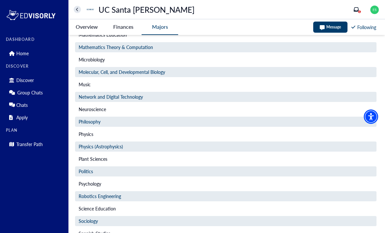
scroll to position [646, 0]
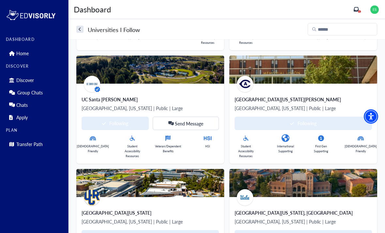
scroll to position [217, 0]
click at [363, 108] on p "[GEOGRAPHIC_DATA], [US_STATE] | Public | Large" at bounding box center [303, 108] width 137 height 8
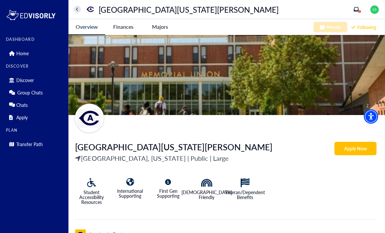
click at [125, 175] on div "International Supporting" at bounding box center [127, 189] width 39 height 32
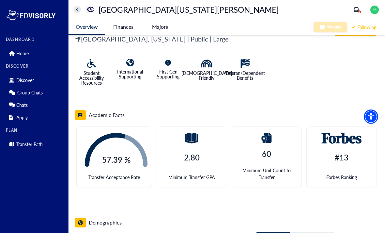
scroll to position [136, 0]
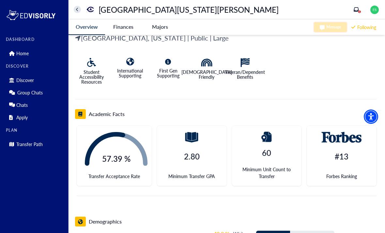
click at [123, 24] on Davis-tag "Finances" at bounding box center [123, 26] width 37 height 15
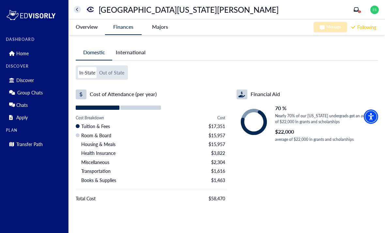
click at [164, 25] on -tag "Majors" at bounding box center [160, 26] width 37 height 15
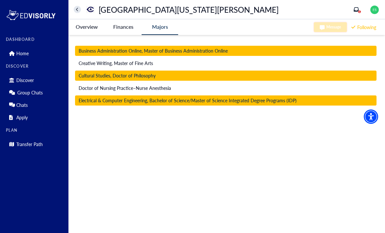
click at [335, 108] on div "Business Administration Online, Master of Business Administration Online Creati…" at bounding box center [227, 77] width 317 height 84
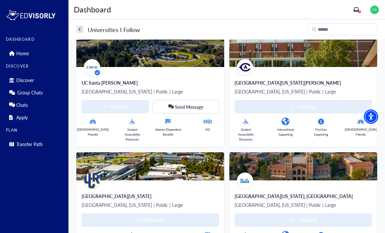
scroll to position [243, 0]
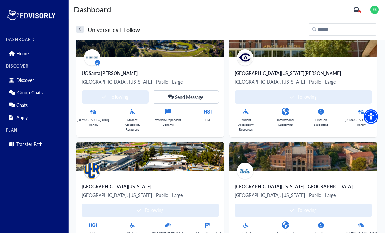
click at [88, 159] on img at bounding box center [150, 156] width 148 height 28
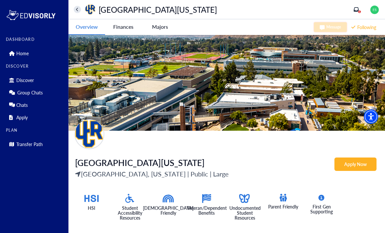
click at [157, 24] on -tag "Majors" at bounding box center [160, 26] width 37 height 15
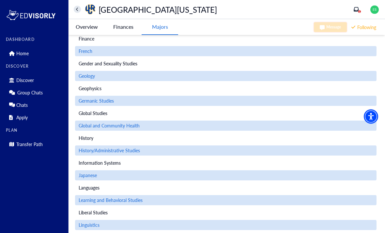
scroll to position [882, 0]
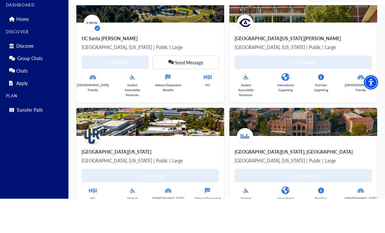
scroll to position [243, 0]
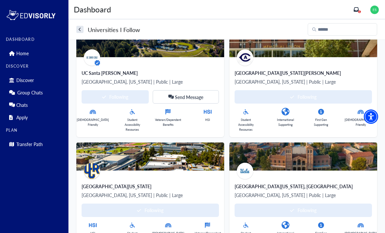
click at [250, 183] on div "[GEOGRAPHIC_DATA][US_STATE], [GEOGRAPHIC_DATA]" at bounding box center [303, 186] width 137 height 7
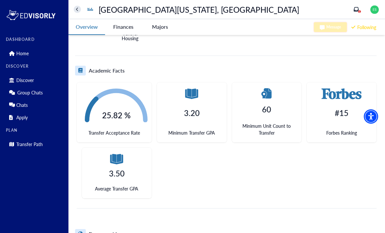
click at [156, 23] on -tag "Majors" at bounding box center [160, 26] width 37 height 15
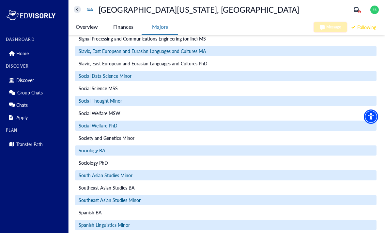
scroll to position [5164, 0]
